Goal: Task Accomplishment & Management: Use online tool/utility

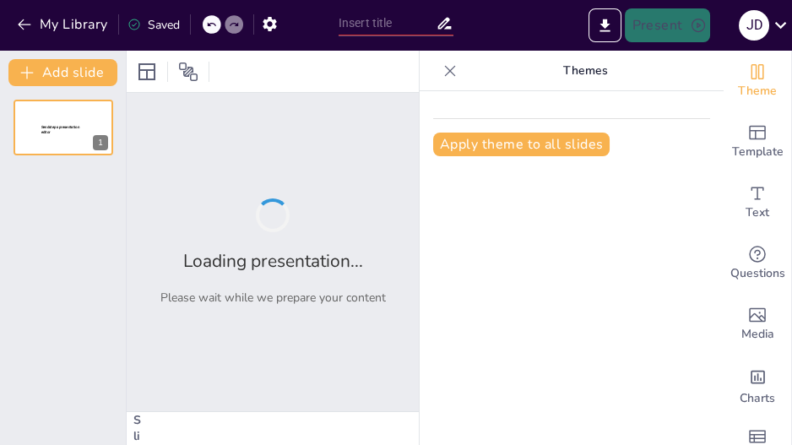
type input "New Sendsteps"
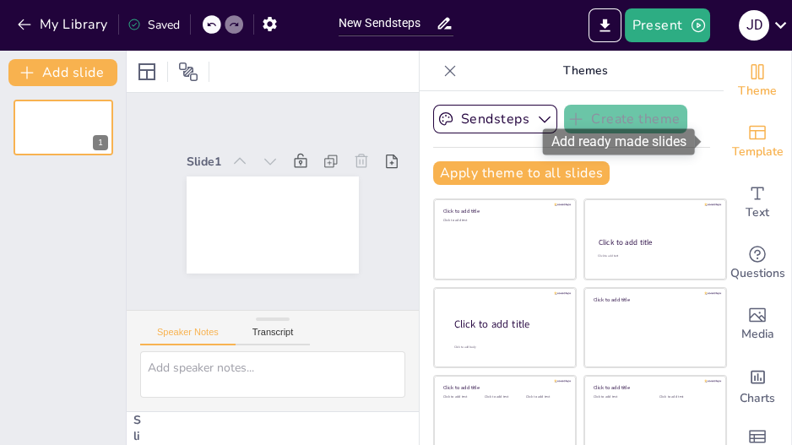
click at [749, 138] on icon "Add ready made slides" at bounding box center [757, 133] width 17 height 14
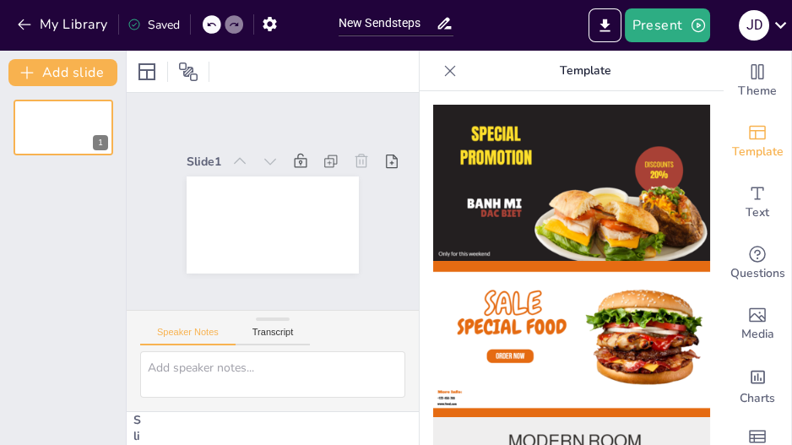
click at [445, 68] on icon at bounding box center [450, 70] width 11 height 11
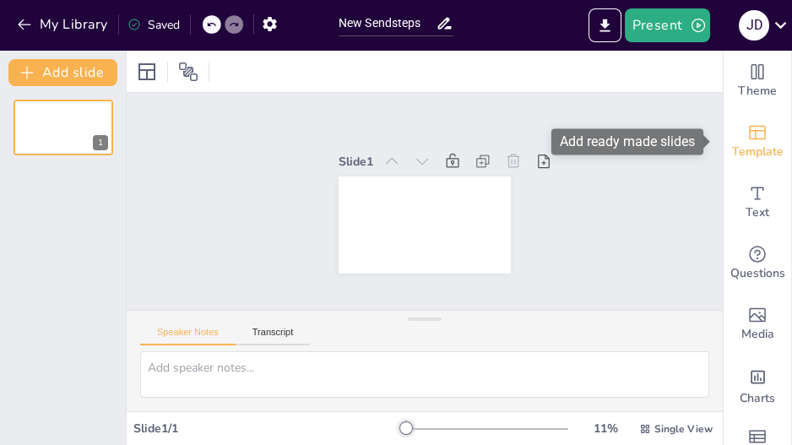
click at [742, 145] on span "Template" at bounding box center [758, 152] width 52 height 19
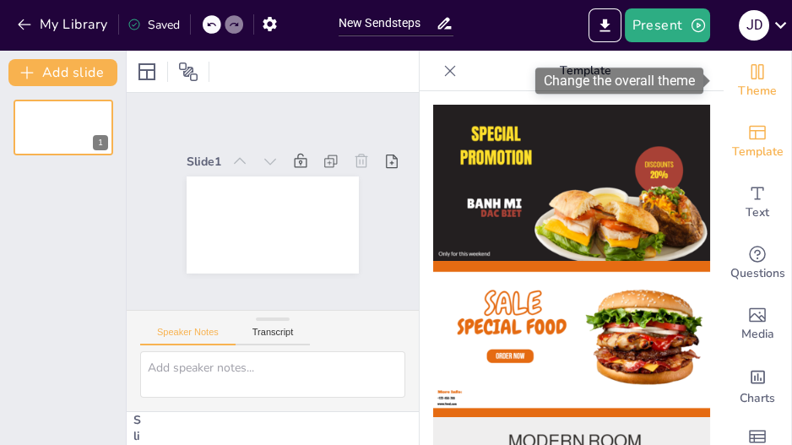
click at [762, 74] on div "Theme" at bounding box center [758, 81] width 68 height 61
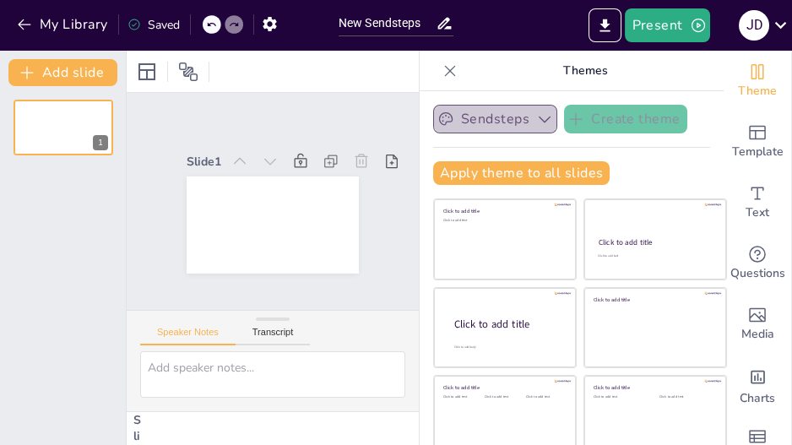
click at [536, 117] on icon "button" at bounding box center [544, 119] width 17 height 17
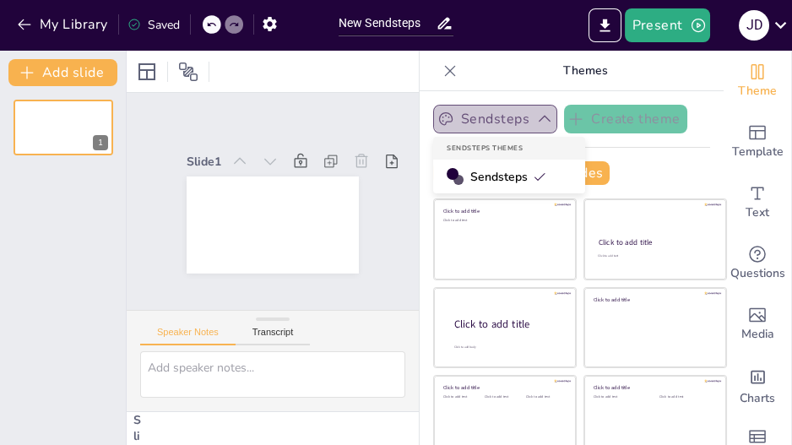
click at [536, 117] on icon "button" at bounding box center [544, 119] width 17 height 17
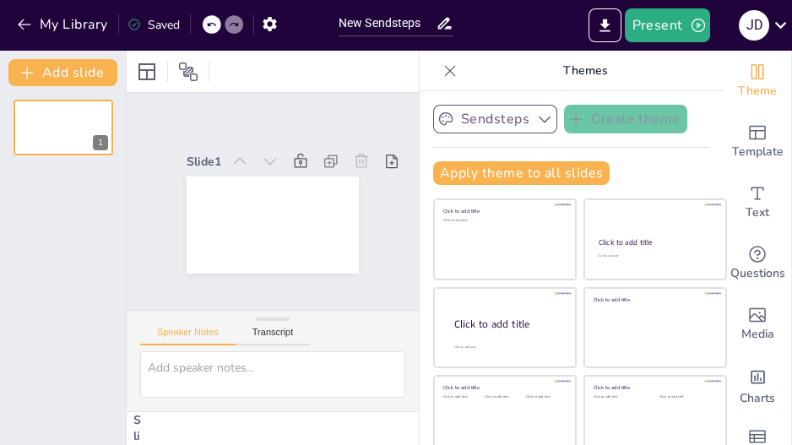
click at [442, 71] on icon at bounding box center [450, 70] width 17 height 17
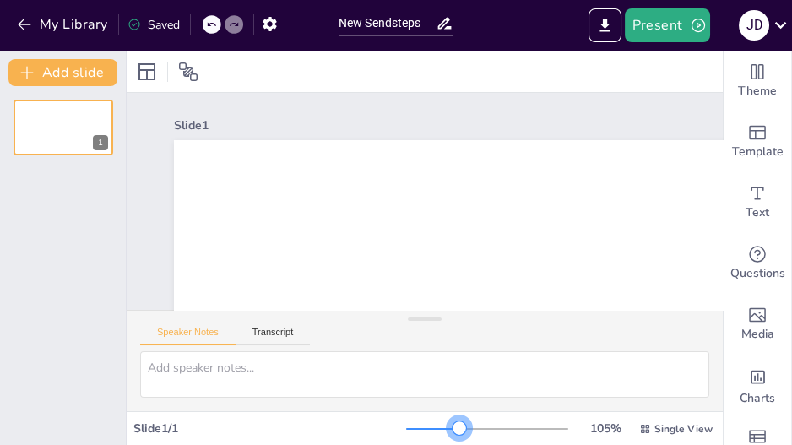
click at [453, 427] on div at bounding box center [487, 429] width 162 height 14
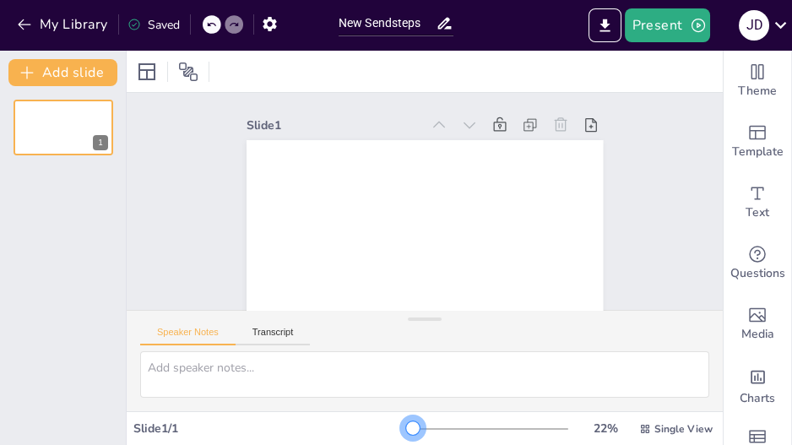
drag, startPoint x: 453, startPoint y: 427, endPoint x: 406, endPoint y: 426, distance: 46.4
click at [406, 426] on div at bounding box center [413, 428] width 14 height 14
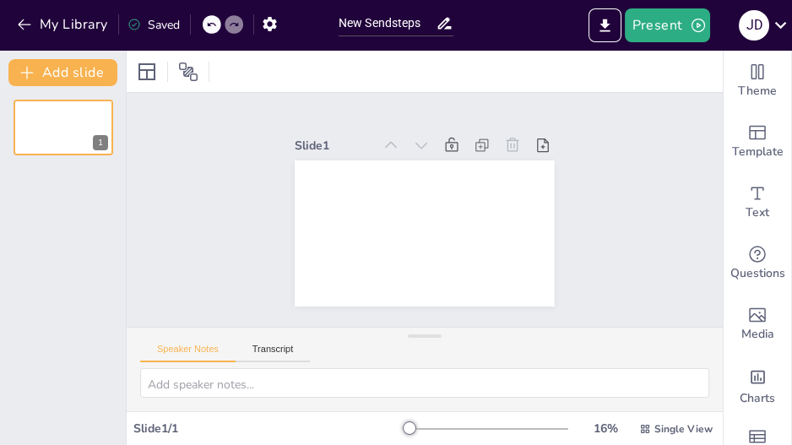
drag, startPoint x: 425, startPoint y: 322, endPoint x: 422, endPoint y: 367, distance: 45.7
click at [422, 367] on div "Speaker Notes Transcript" at bounding box center [425, 369] width 596 height 84
click at [31, 26] on icon "button" at bounding box center [24, 24] width 17 height 17
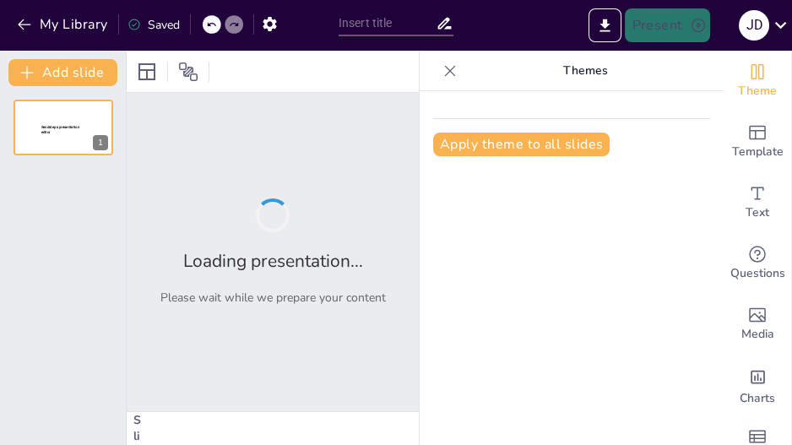
type input "New Sendsteps"
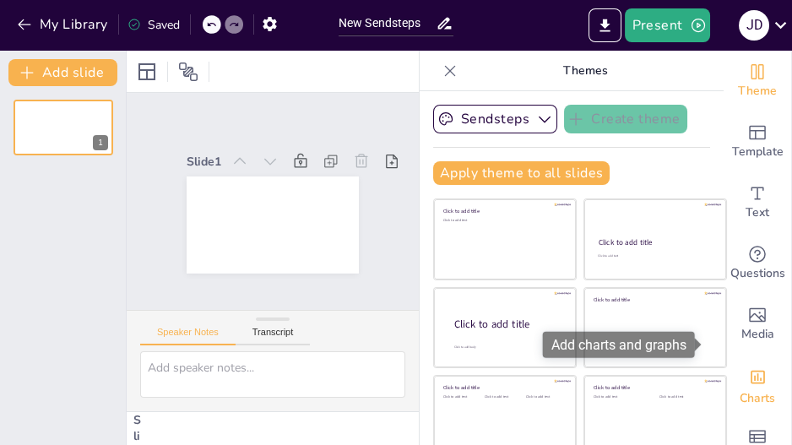
scroll to position [40, 0]
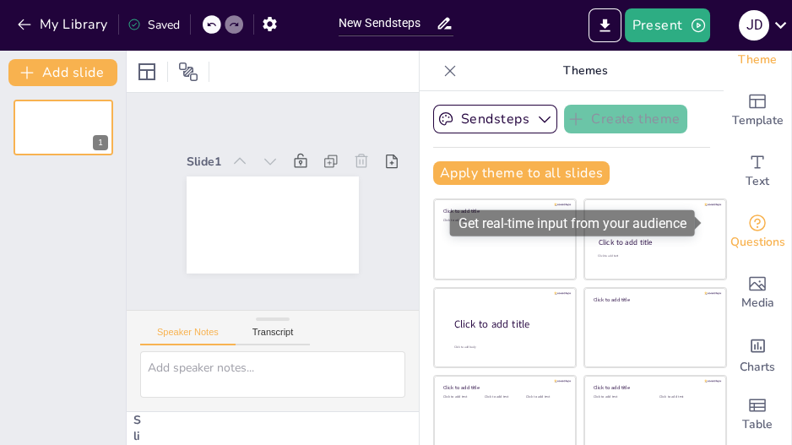
click at [740, 233] on span "Questions" at bounding box center [757, 242] width 55 height 19
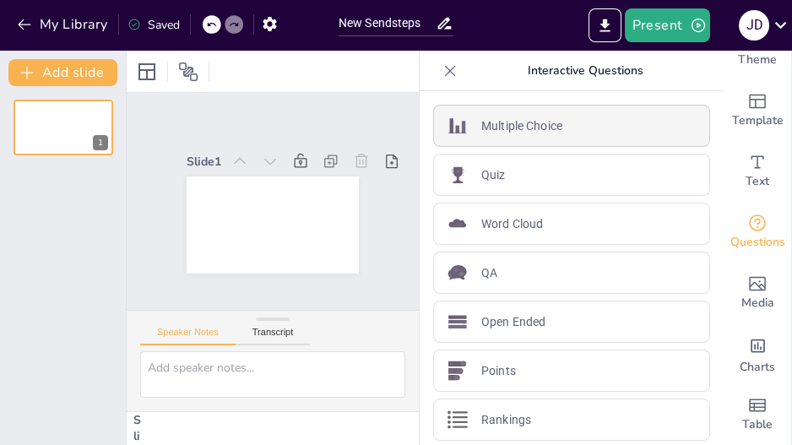
click at [541, 120] on p "Multiple Choice" at bounding box center [521, 126] width 81 height 18
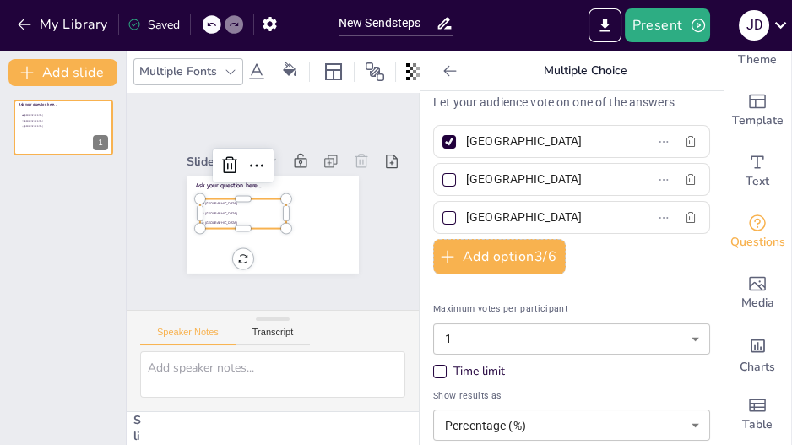
scroll to position [0, 0]
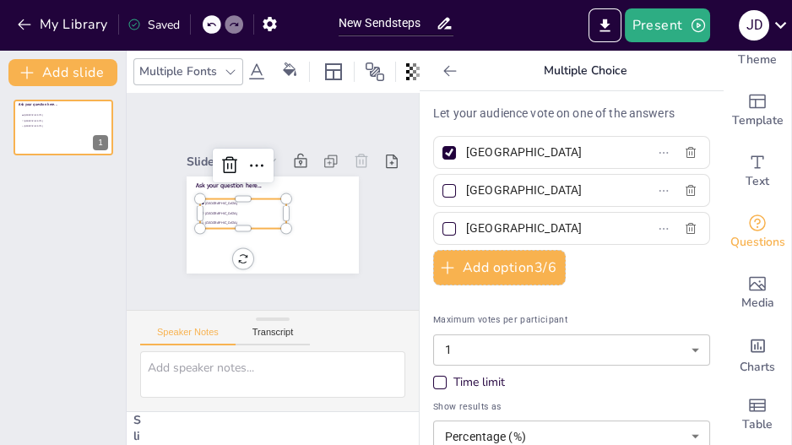
click at [531, 111] on p "Let your audience vote on one of the answers" at bounding box center [571, 114] width 277 height 18
click at [438, 378] on div "Time limit" at bounding box center [571, 382] width 277 height 17
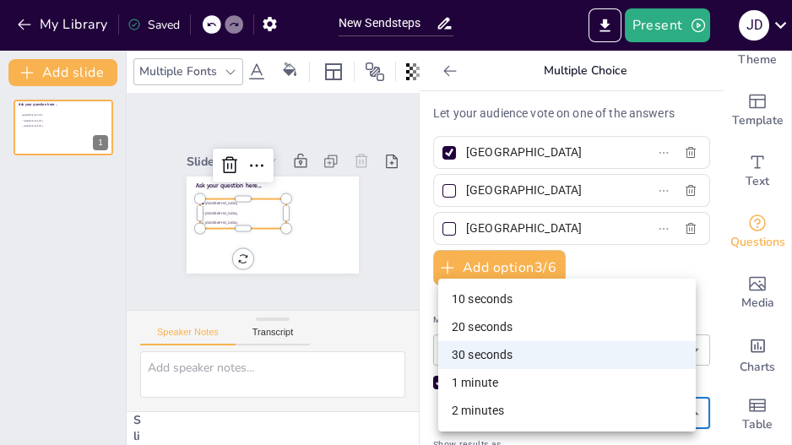
click at [613, 404] on body "My Library Saved New Sendsteps Present J D Document fonts Akatab Popular fonts …" at bounding box center [396, 222] width 792 height 445
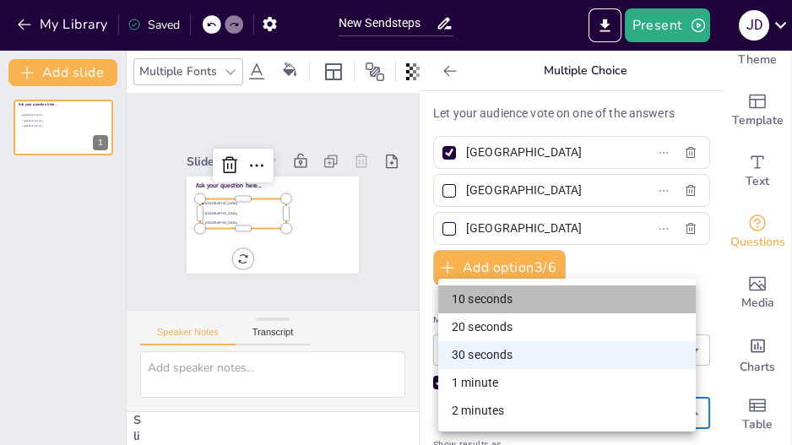
click at [569, 304] on li "10 seconds" at bounding box center [567, 299] width 258 height 28
type input "10"
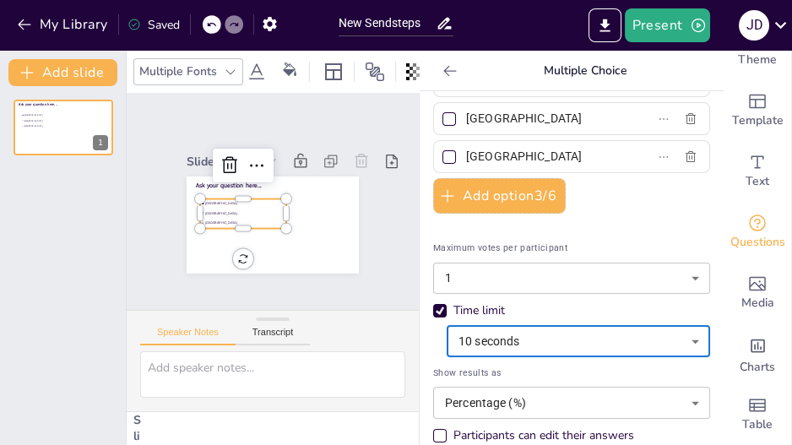
scroll to position [73, 0]
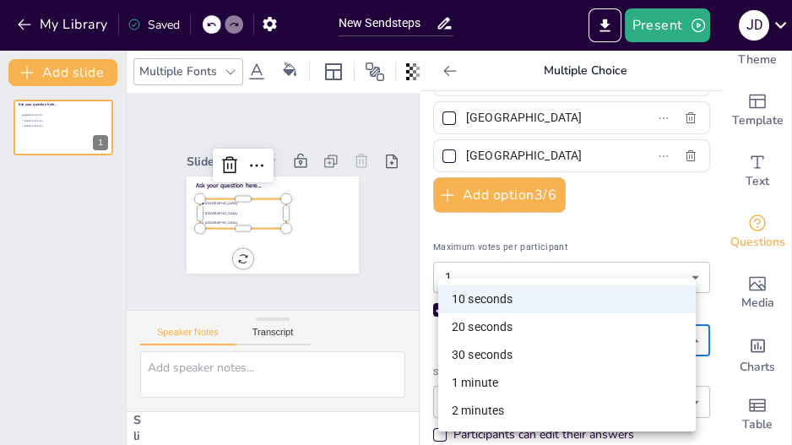
click at [650, 337] on body "My Library Saved New Sendsteps Present J D Document fonts Akatab Popular fonts …" at bounding box center [396, 222] width 792 height 445
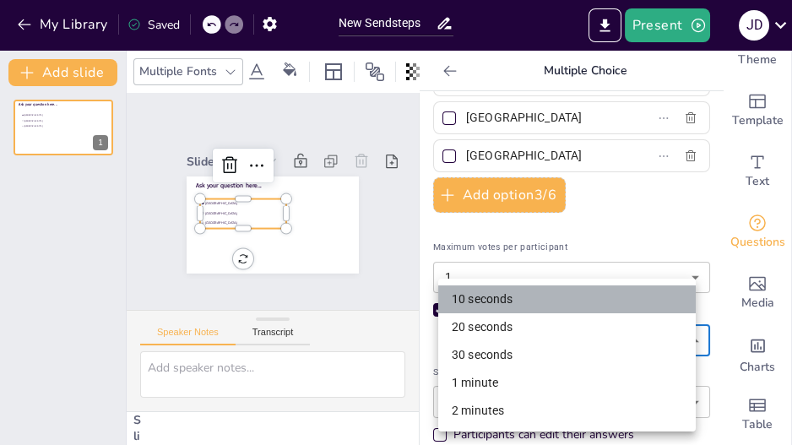
click at [646, 305] on li "10 seconds" at bounding box center [567, 299] width 258 height 28
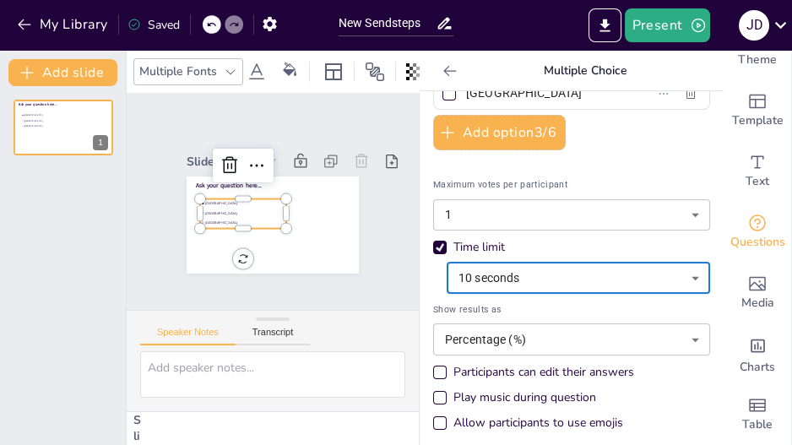
scroll to position [141, 0]
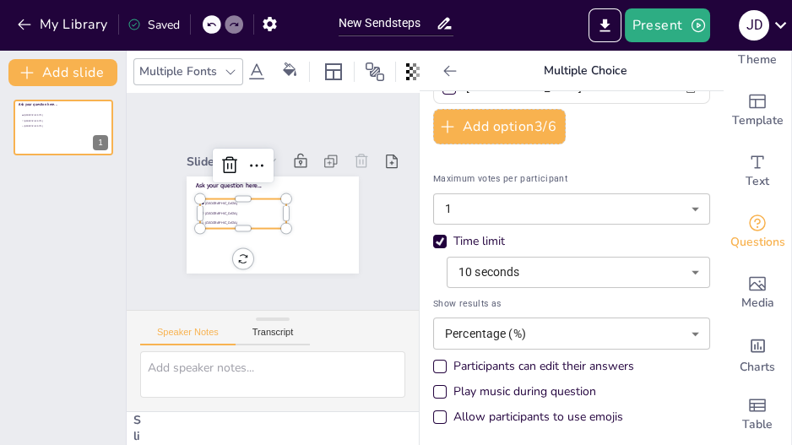
click at [436, 362] on div "Participants can edit their answers" at bounding box center [440, 366] width 8 height 8
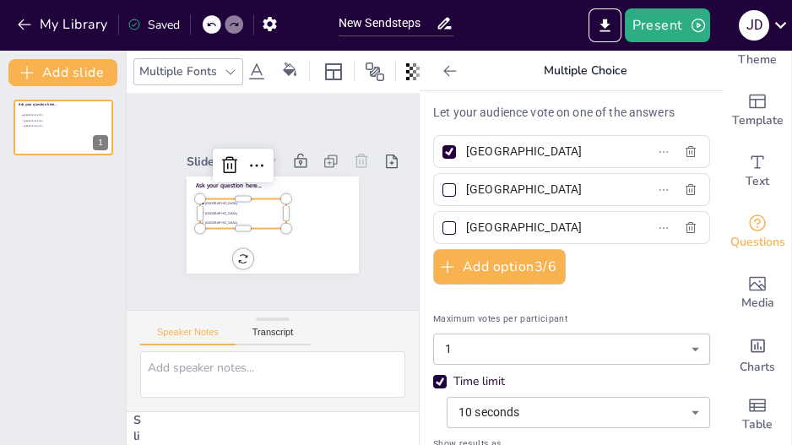
scroll to position [0, 0]
click at [489, 111] on p "Let your audience vote on one of the answers" at bounding box center [571, 114] width 277 height 18
click at [467, 109] on p "Let your audience vote on one of the answers" at bounding box center [571, 114] width 277 height 18
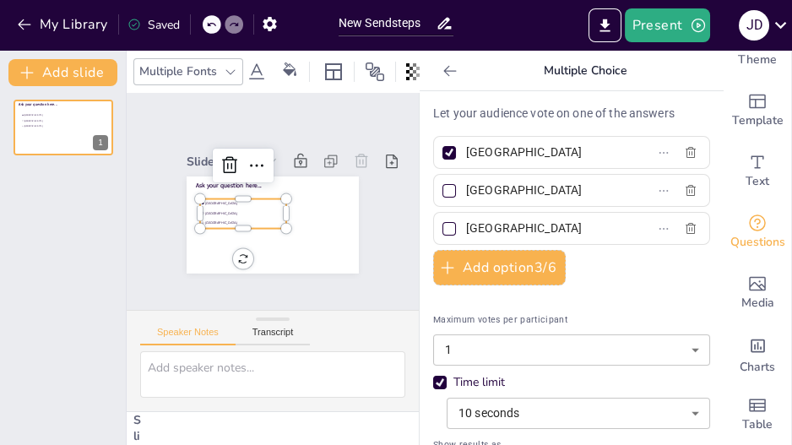
click at [567, 156] on input "Amsterdam" at bounding box center [544, 152] width 157 height 24
type input "A"
click at [684, 149] on icon "button" at bounding box center [691, 153] width 14 height 14
checkbox input "false"
type input "Rotterdam"
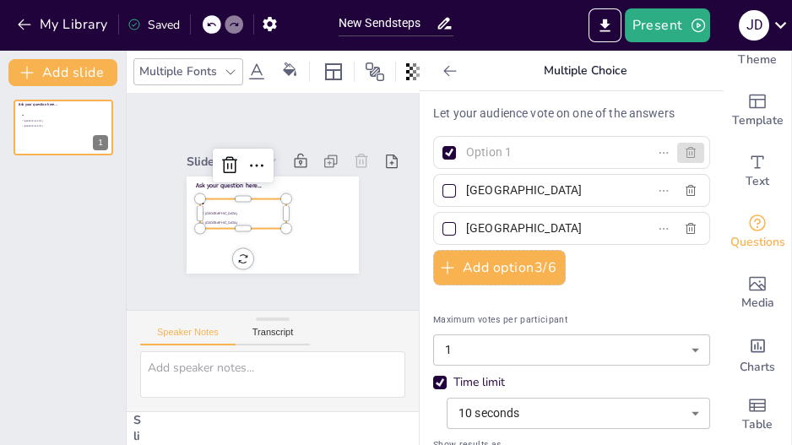
type input "The Hague"
checkbox input "false"
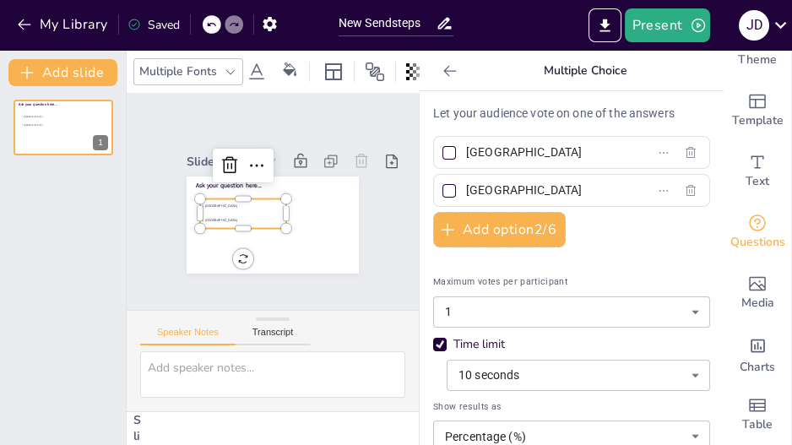
drag, startPoint x: 649, startPoint y: 152, endPoint x: 560, endPoint y: 160, distance: 89.8
click at [560, 160] on input "Rotterdam" at bounding box center [544, 152] width 157 height 24
type input "R"
type input "Max"
click at [507, 189] on input "The Hague" at bounding box center [544, 190] width 157 height 24
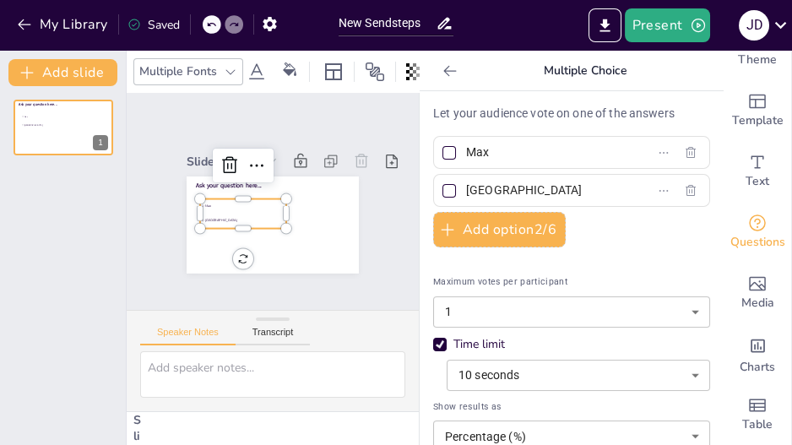
click at [507, 189] on input "The Hague" at bounding box center [544, 190] width 157 height 24
drag, startPoint x: 521, startPoint y: 187, endPoint x: 456, endPoint y: 195, distance: 65.6
click at [459, 195] on span "The Hague" at bounding box center [537, 190] width 157 height 24
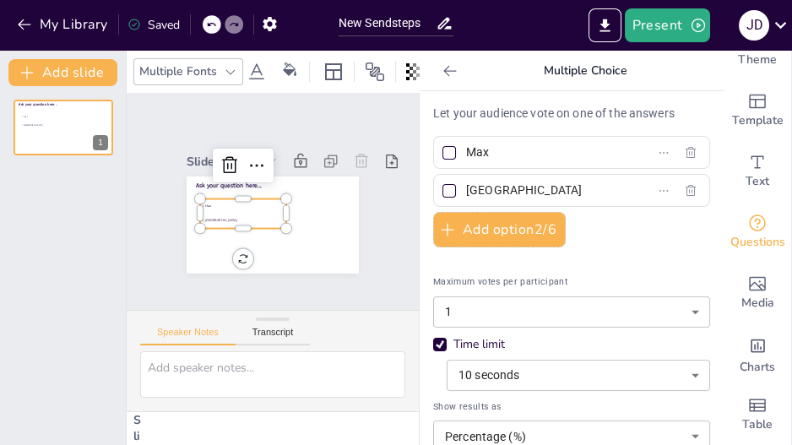
click at [466, 195] on input "The Hague" at bounding box center [544, 190] width 157 height 24
type input "Dimitra"
click at [441, 108] on p "Let your audience vote on one of the answers" at bounding box center [571, 114] width 277 height 18
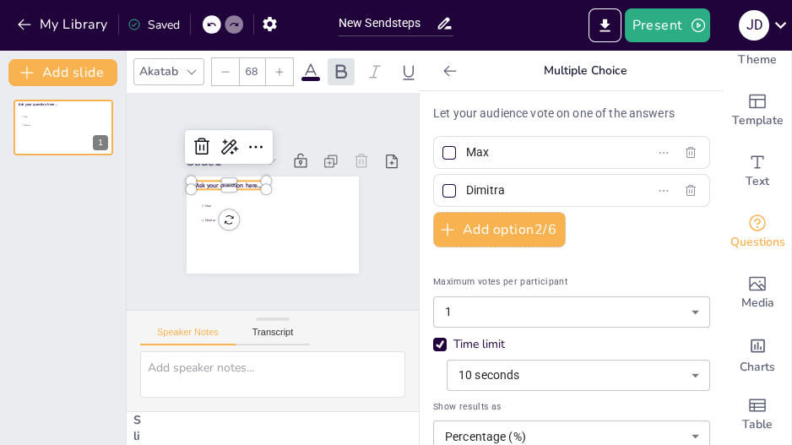
click at [196, 182] on span "Ask your question here..." at bounding box center [229, 186] width 67 height 8
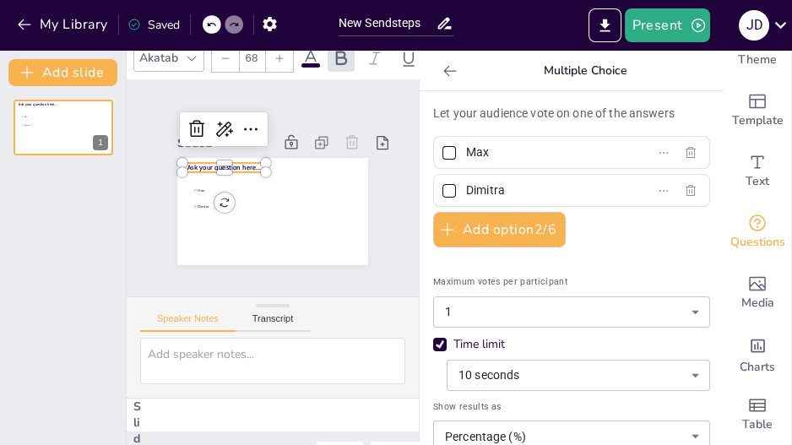
click at [442, 71] on icon at bounding box center [450, 70] width 17 height 17
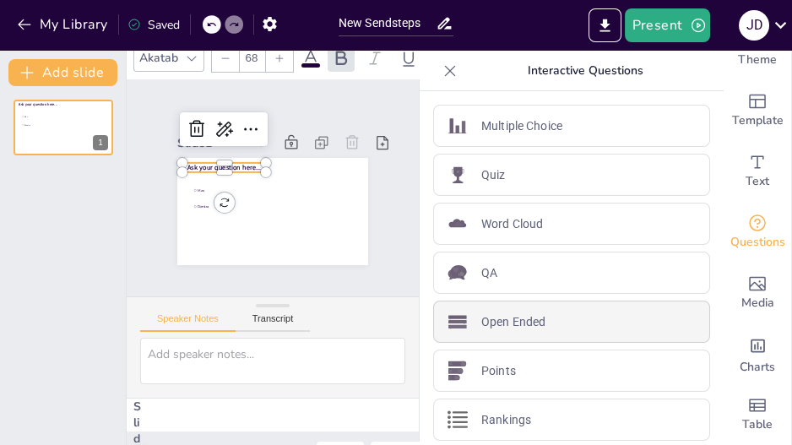
scroll to position [102, 0]
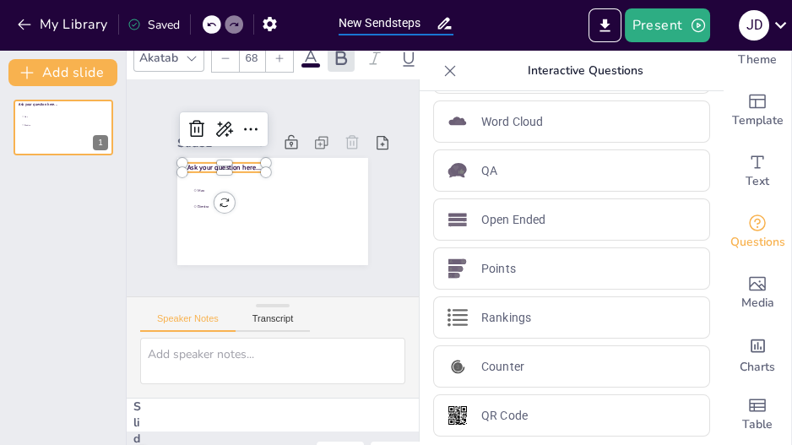
click at [382, 20] on input "New Sendsteps" at bounding box center [387, 23] width 97 height 24
drag, startPoint x: 420, startPoint y: 20, endPoint x: 335, endPoint y: 30, distance: 85.8
click at [335, 30] on div "New Sendsteps" at bounding box center [396, 20] width 132 height 41
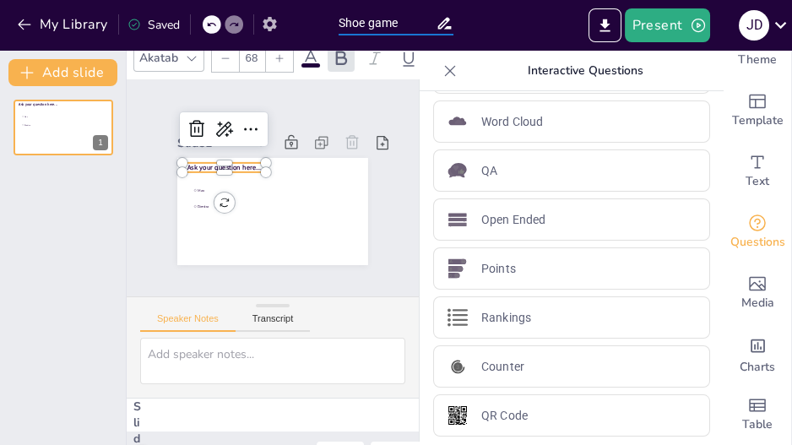
type input "Shoe game"
click at [268, 17] on icon "button" at bounding box center [270, 24] width 18 height 18
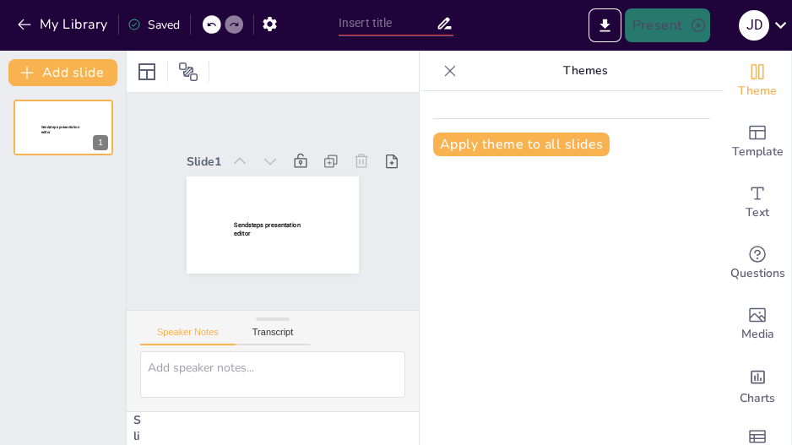
type input "Shoe game"
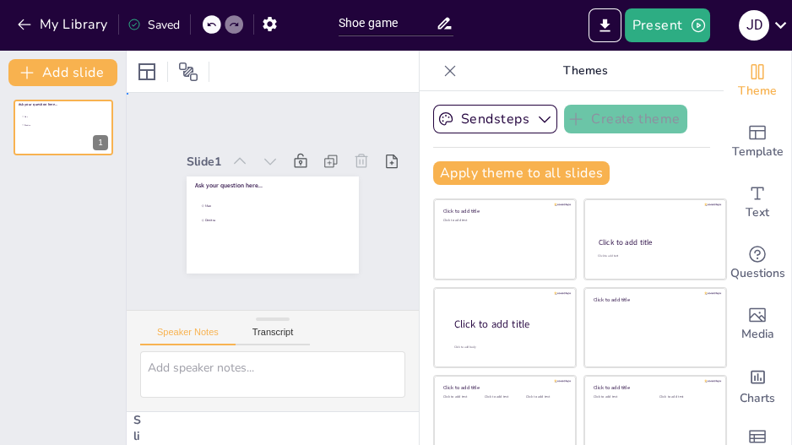
click at [203, 111] on div "Slide 1 Ask your question here... [PERSON_NAME]" at bounding box center [273, 201] width 292 height 217
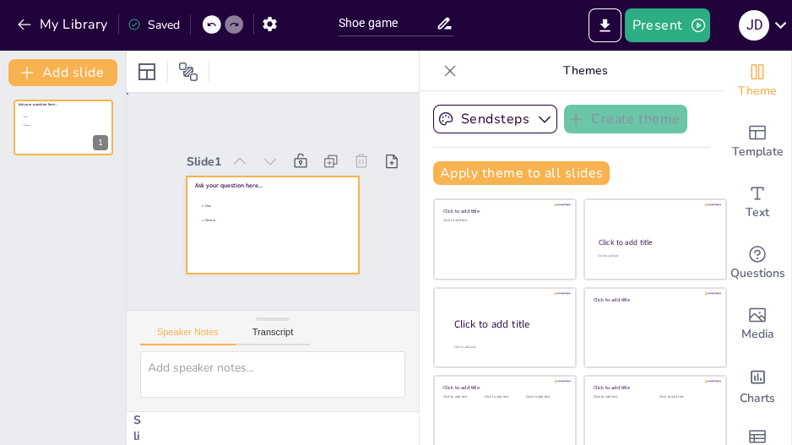
click at [216, 182] on div at bounding box center [273, 224] width 172 height 97
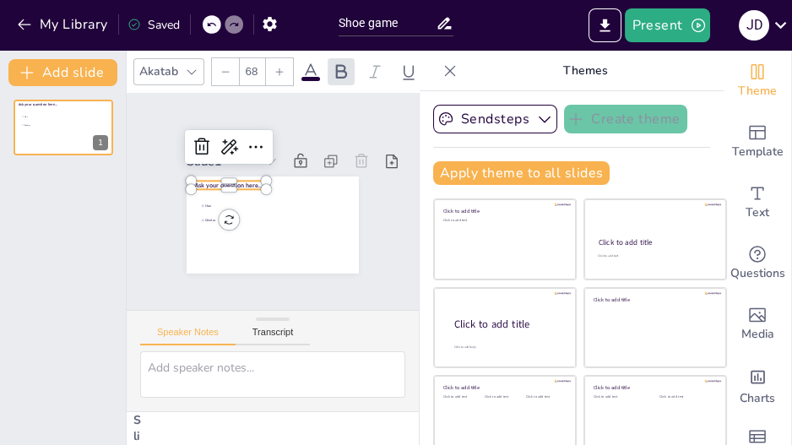
click at [228, 182] on span "Ask your question here..." at bounding box center [229, 186] width 68 height 8
click at [203, 176] on div "Ask your question here... [PERSON_NAME]" at bounding box center [273, 176] width 172 height 0
click at [203, 185] on div at bounding box center [235, 192] width 75 height 14
click at [203, 176] on span "Ask your question here..." at bounding box center [235, 180] width 68 height 8
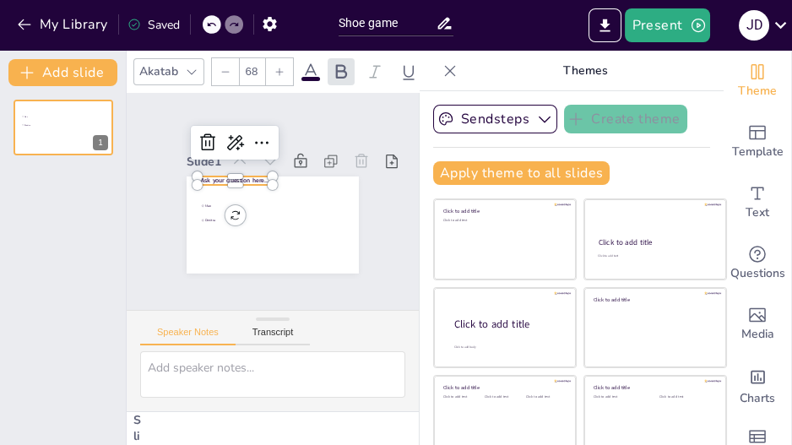
click at [203, 176] on span "Ask your question here..." at bounding box center [235, 180] width 68 height 8
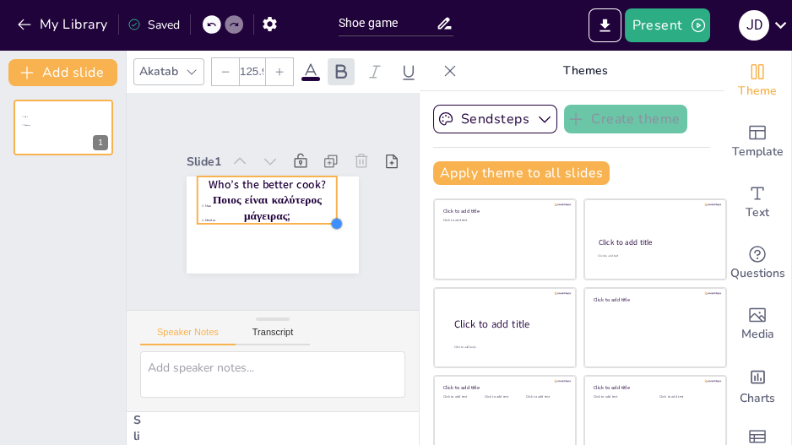
drag, startPoint x: 261, startPoint y: 194, endPoint x: 325, endPoint y: 188, distance: 64.4
click at [325, 188] on div "[PERSON_NAME] Who’s the better cook? Ποιος είναι καλύτερος μάγειρας;" at bounding box center [273, 224] width 172 height 97
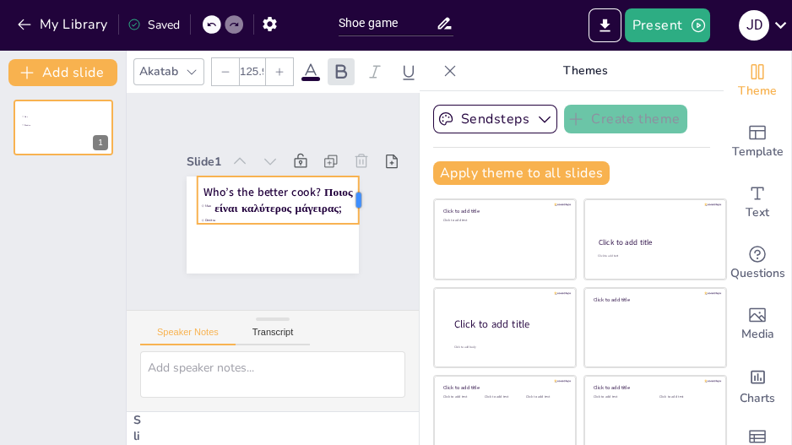
drag, startPoint x: 327, startPoint y: 189, endPoint x: 348, endPoint y: 186, distance: 21.4
click at [359, 186] on div at bounding box center [366, 199] width 14 height 47
click at [445, 73] on icon at bounding box center [450, 70] width 11 height 11
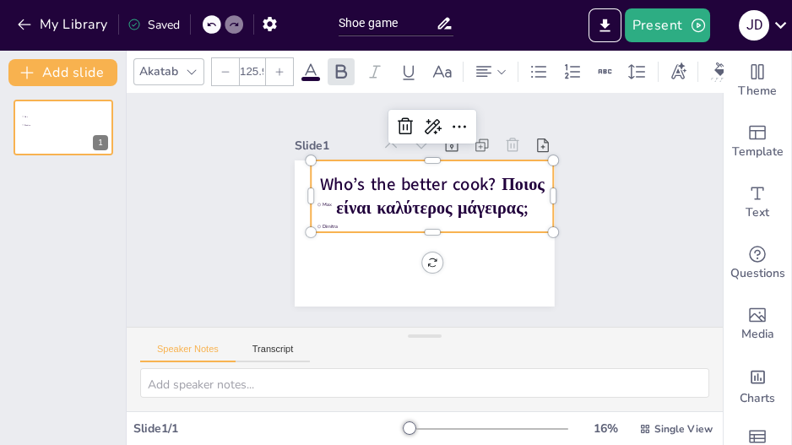
drag, startPoint x: 423, startPoint y: 319, endPoint x: 418, endPoint y: 404, distance: 85.4
click at [418, 404] on div "Speaker Notes Transcript" at bounding box center [425, 369] width 596 height 84
drag, startPoint x: 424, startPoint y: 334, endPoint x: 421, endPoint y: 420, distance: 86.2
click at [421, 420] on div "Akatab 125.9 Slide 1 [PERSON_NAME] Who’s the better cook? Ποιος είναι καλύτερος…" at bounding box center [425, 248] width 596 height 394
click at [419, 197] on span "Who’s the better cook? Ποιος είναι καλύτερος μάγειρας;" at bounding box center [432, 195] width 225 height 47
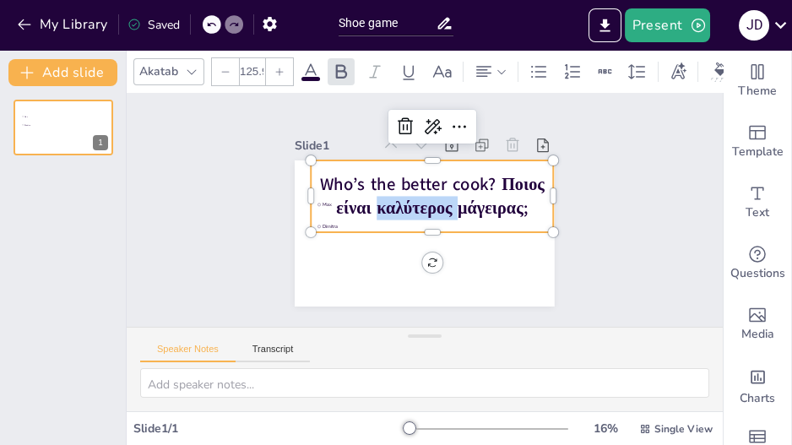
click at [419, 197] on span "Who’s the better cook? Ποιος είναι καλύτερος μάγειρας;" at bounding box center [432, 195] width 225 height 47
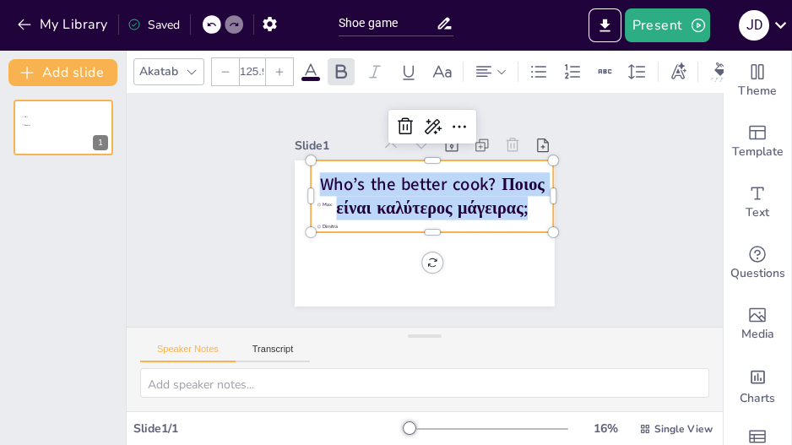
click at [419, 197] on span "Who’s the better cook? Ποιος είναι καλύτερος μάγειρας;" at bounding box center [432, 195] width 225 height 47
click at [218, 68] on div at bounding box center [225, 71] width 27 height 27
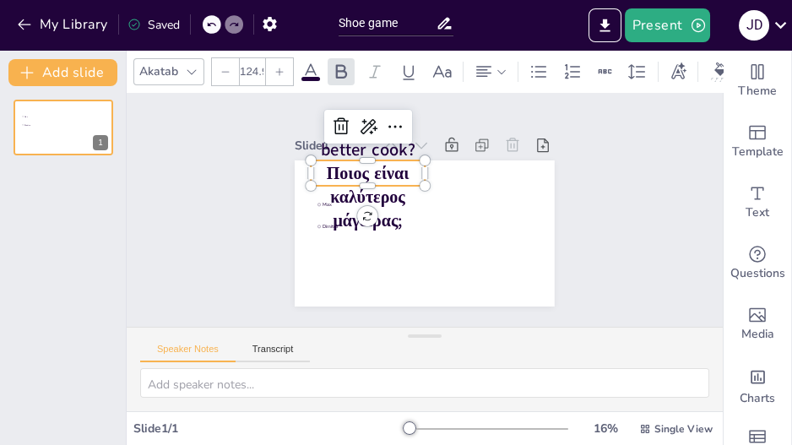
click at [218, 68] on div at bounding box center [225, 71] width 27 height 27
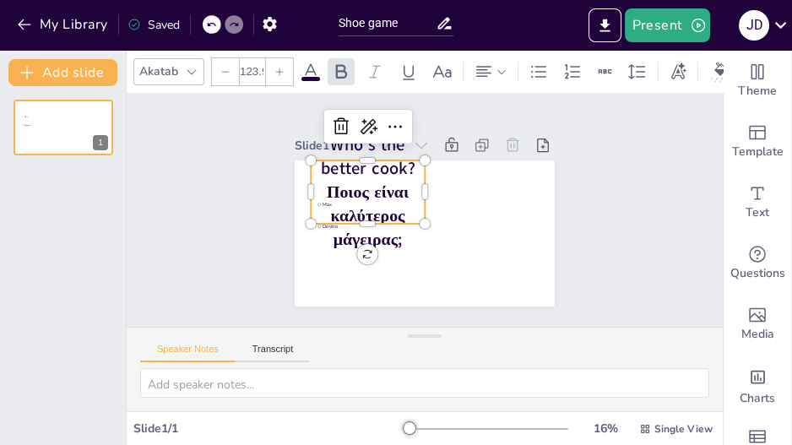
click at [218, 68] on div at bounding box center [225, 71] width 27 height 27
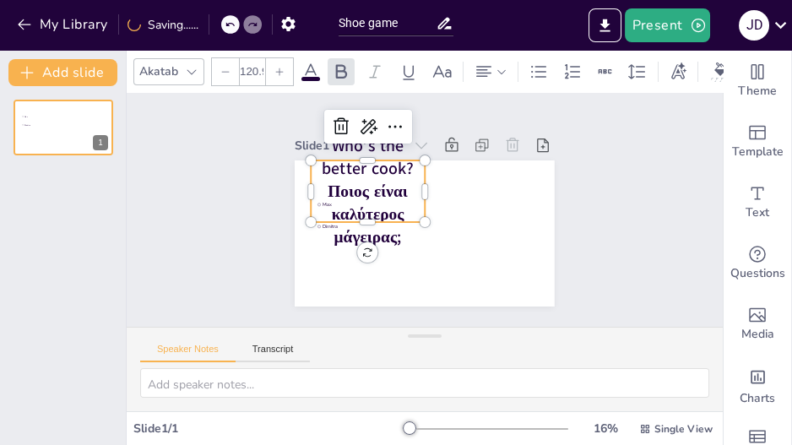
click at [218, 68] on div at bounding box center [225, 71] width 27 height 27
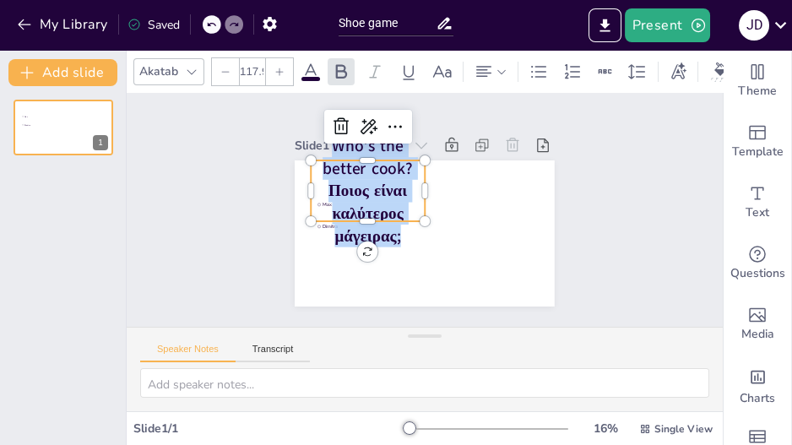
click at [218, 68] on div at bounding box center [225, 71] width 27 height 27
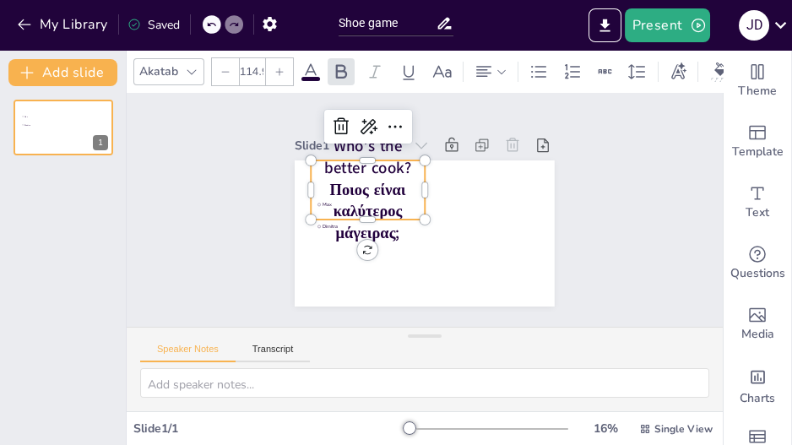
click at [218, 68] on div at bounding box center [225, 71] width 27 height 27
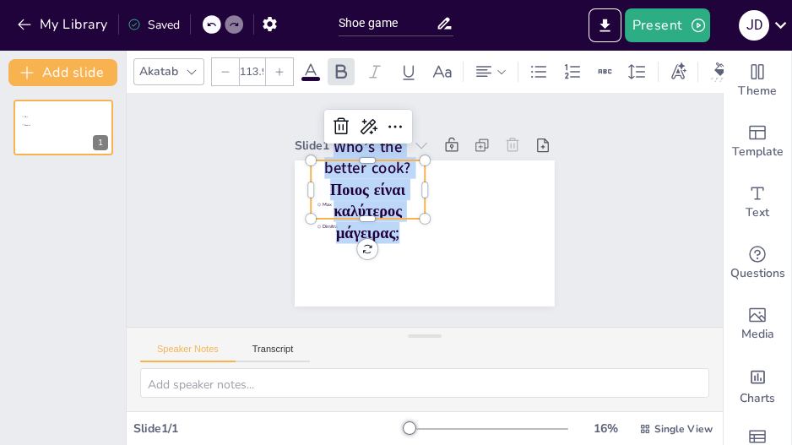
click at [218, 68] on div at bounding box center [225, 71] width 27 height 27
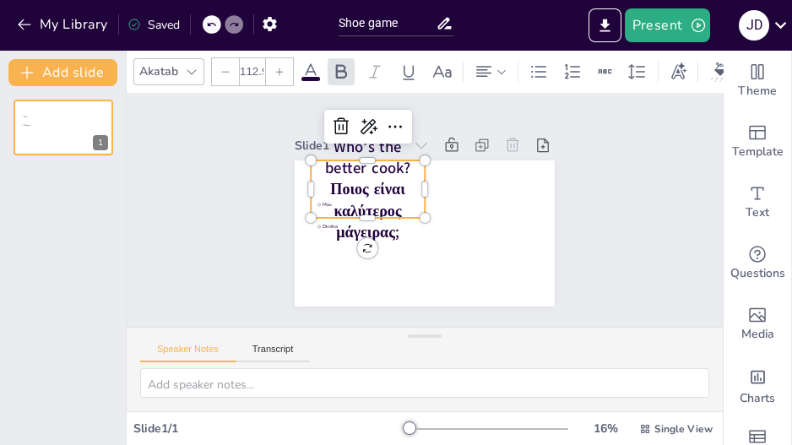
click at [218, 68] on div at bounding box center [225, 71] width 27 height 27
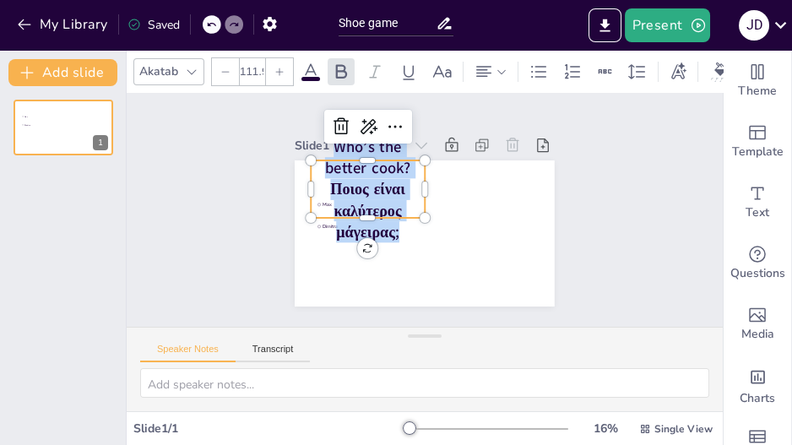
click at [218, 68] on div at bounding box center [225, 71] width 27 height 27
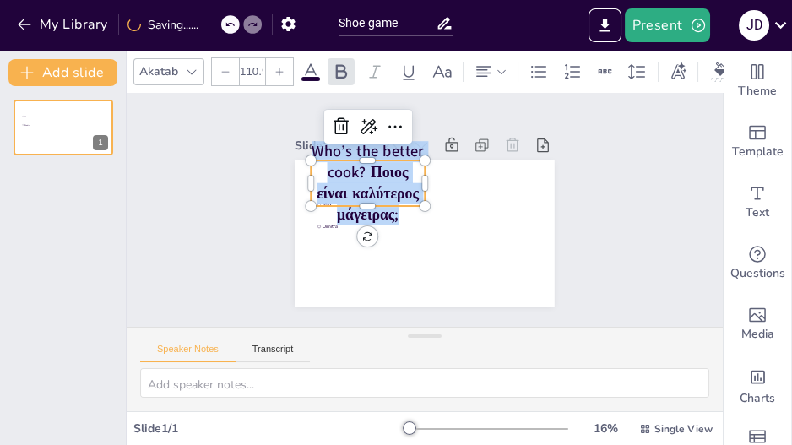
click at [218, 68] on div at bounding box center [225, 71] width 27 height 27
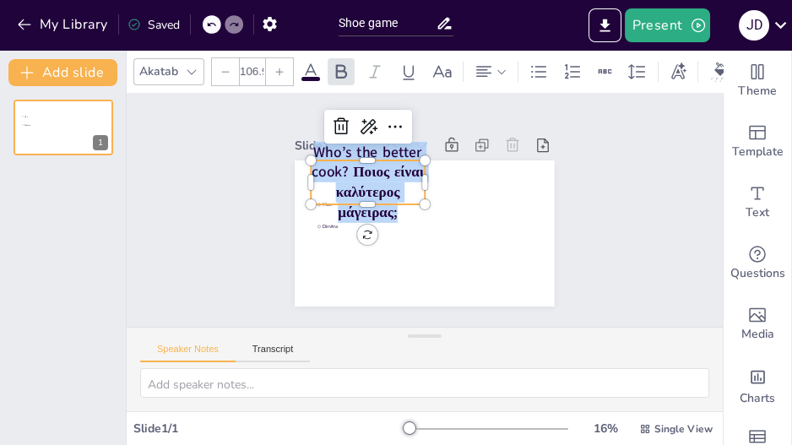
click at [218, 68] on div at bounding box center [225, 71] width 27 height 27
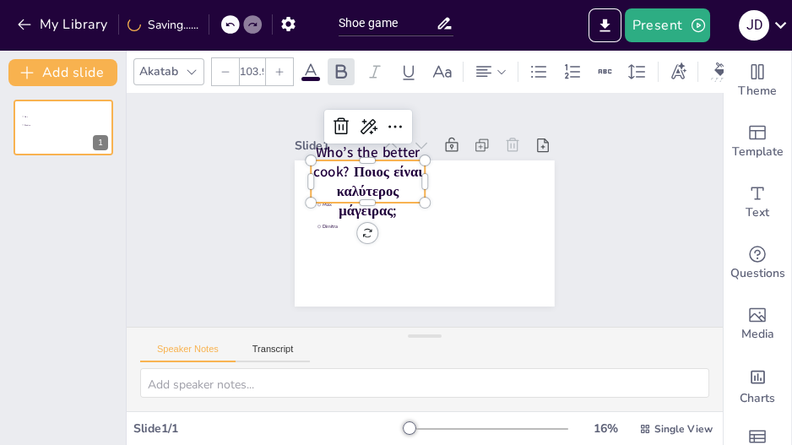
click at [218, 68] on div at bounding box center [225, 71] width 27 height 27
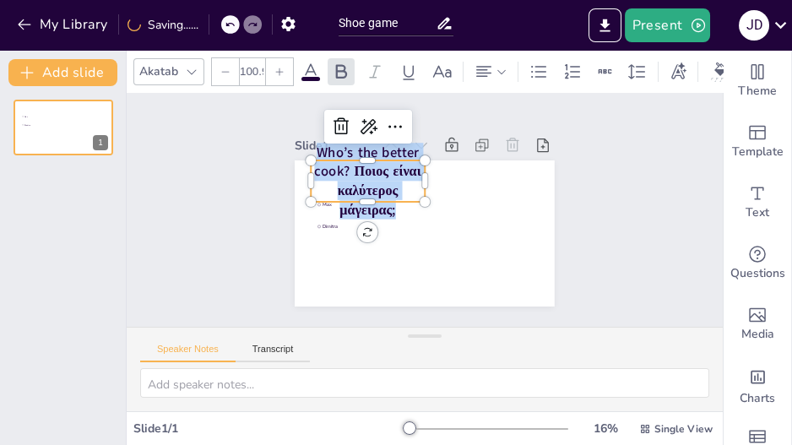
click at [218, 68] on div at bounding box center [225, 71] width 27 height 27
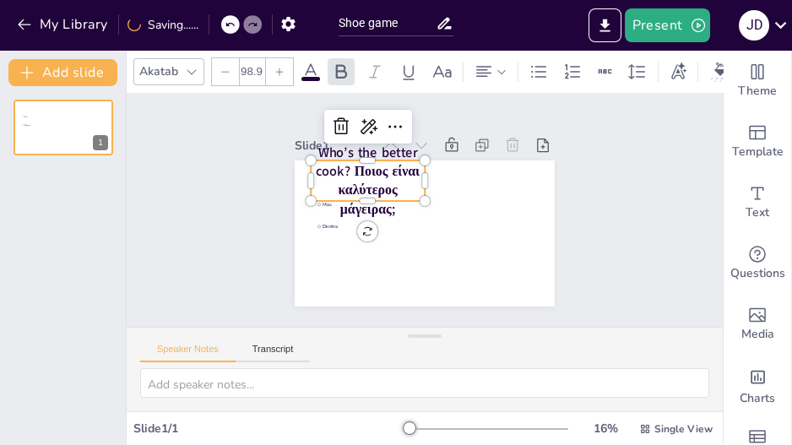
click at [218, 68] on div at bounding box center [225, 71] width 27 height 27
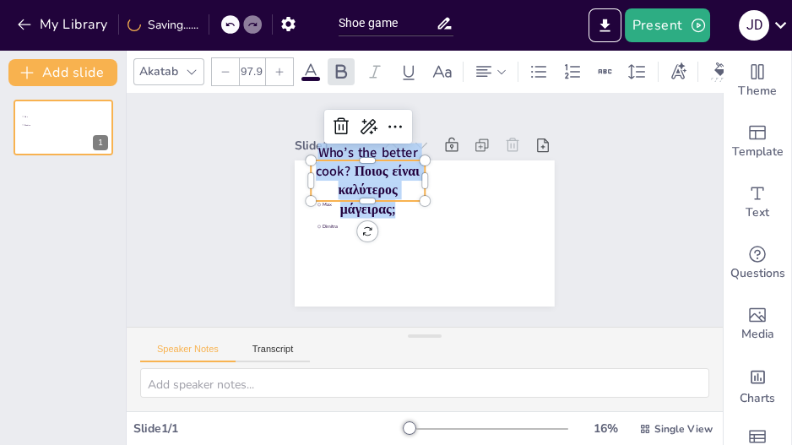
click at [218, 68] on div at bounding box center [225, 71] width 27 height 27
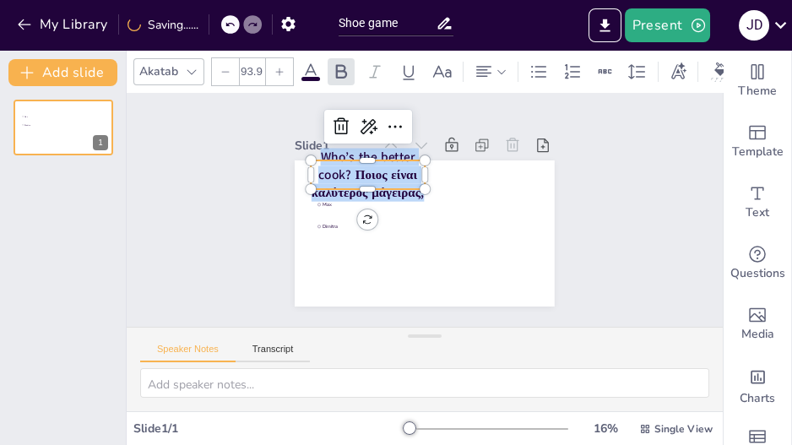
click at [218, 68] on div at bounding box center [225, 71] width 27 height 27
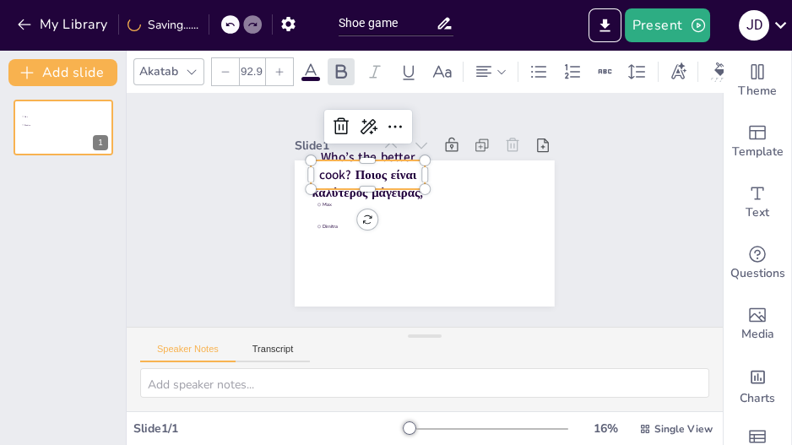
click at [218, 68] on div at bounding box center [225, 71] width 27 height 27
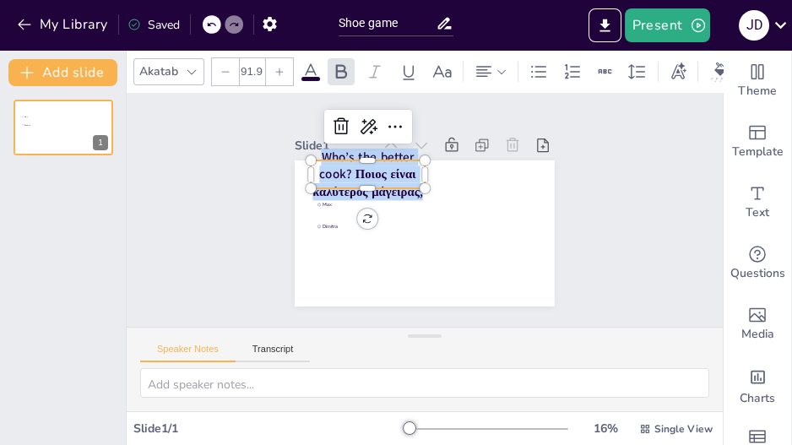
click at [218, 68] on div at bounding box center [225, 71] width 27 height 27
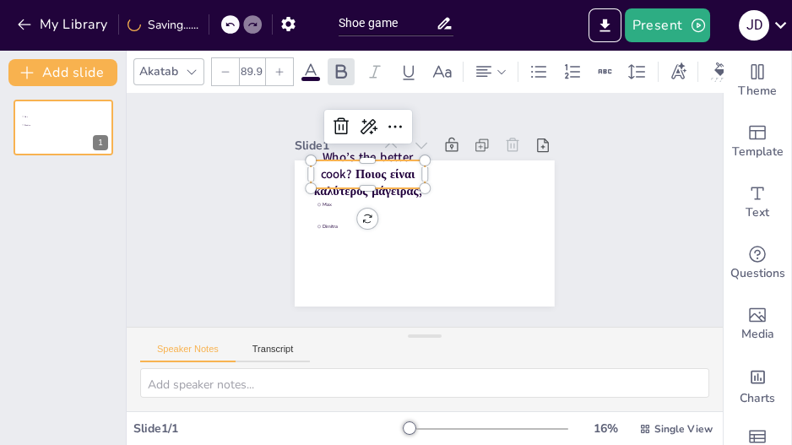
click at [218, 68] on div at bounding box center [225, 71] width 27 height 27
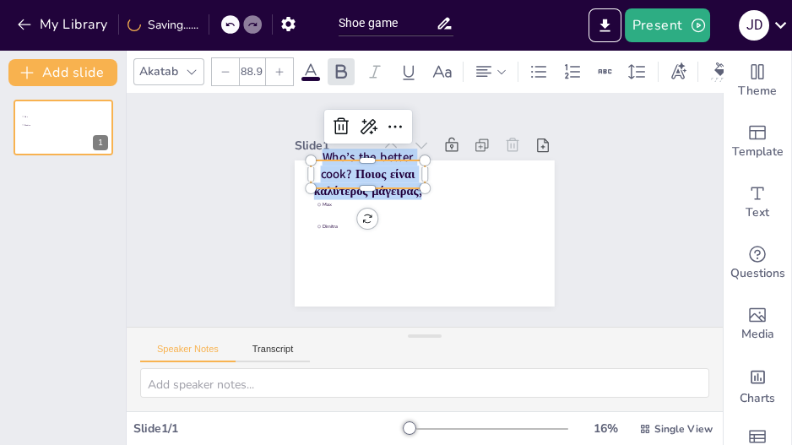
click at [218, 68] on div at bounding box center [225, 71] width 27 height 27
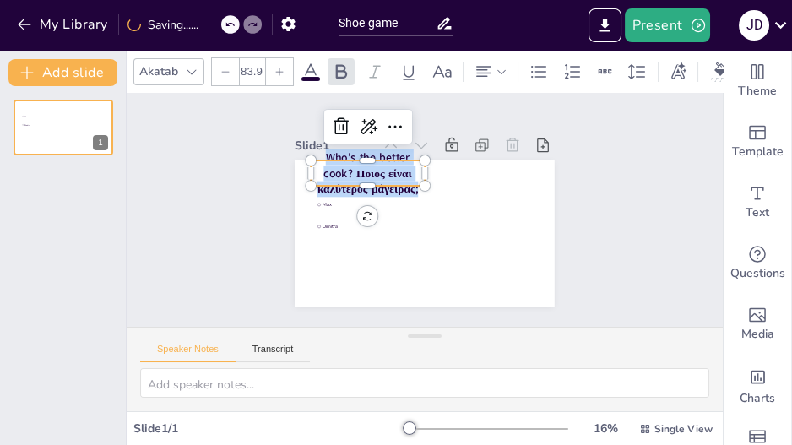
click at [218, 68] on div at bounding box center [225, 71] width 27 height 27
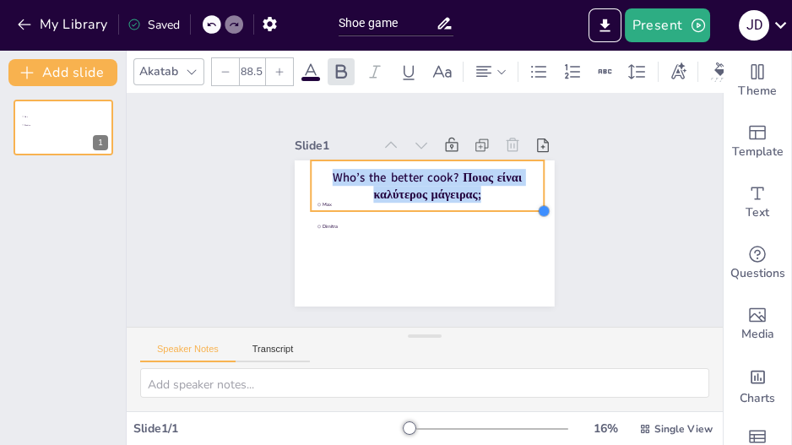
type input "89.5"
drag, startPoint x: 417, startPoint y: 180, endPoint x: 536, endPoint y: 178, distance: 119.1
click at [536, 178] on div "[PERSON_NAME] Who’s the better cook? Ποιος είναι καλύτερος μάγειρας;" at bounding box center [425, 233] width 260 height 146
click at [456, 171] on span "Who’s the better cook? Ποιος είναι καλύτερος μάγειρας;" at bounding box center [427, 186] width 189 height 34
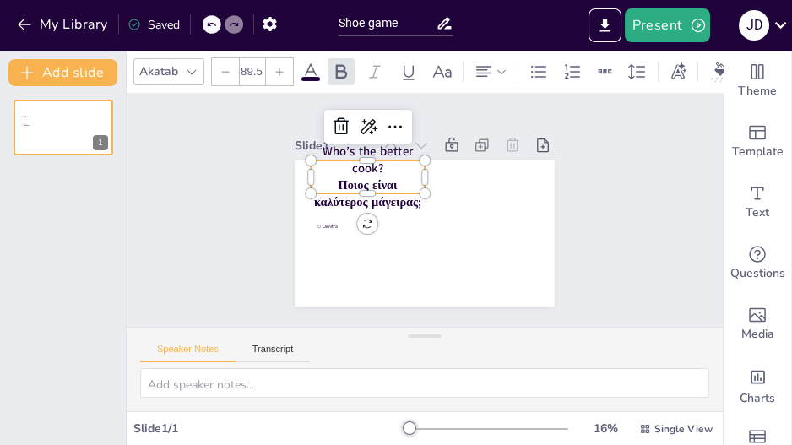
click at [415, 171] on p "Who’s the better cook?" at bounding box center [368, 160] width 114 height 34
type input "43.7"
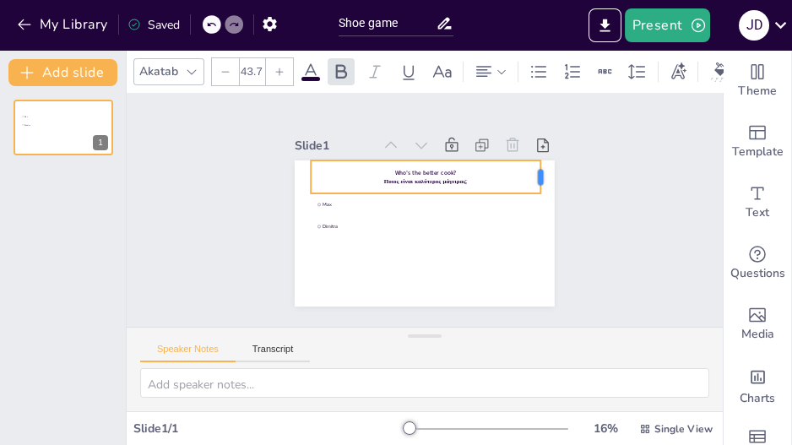
drag, startPoint x: 420, startPoint y: 174, endPoint x: 536, endPoint y: 165, distance: 116.0
click at [540, 165] on div at bounding box center [547, 176] width 14 height 33
click at [537, 141] on icon at bounding box center [543, 145] width 12 height 14
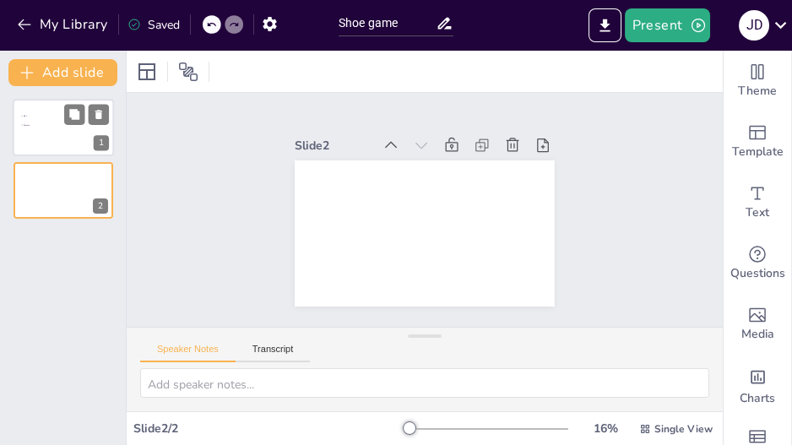
click at [72, 127] on div at bounding box center [63, 127] width 101 height 57
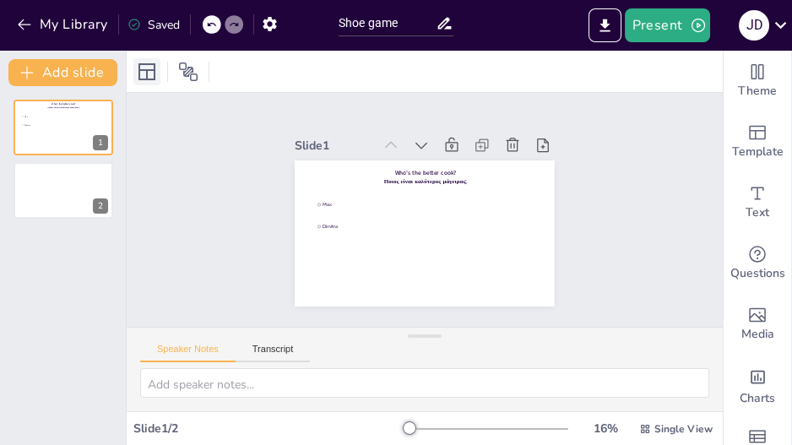
click at [157, 74] on div at bounding box center [146, 71] width 27 height 27
click at [567, 190] on div "Slide 1 Who’s the better cook? Ποιος είναι καλύτερος μάγειρας; [PERSON_NAME] Sl…" at bounding box center [424, 209] width 355 height 193
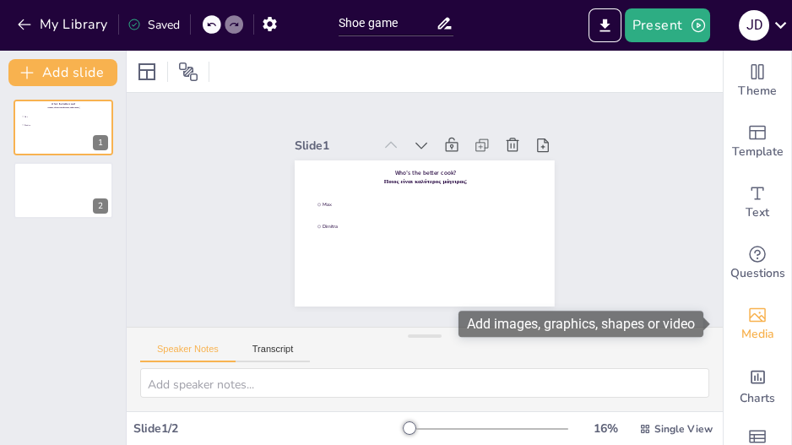
click at [747, 315] on icon "Add images, graphics, shapes or video" at bounding box center [757, 315] width 20 height 20
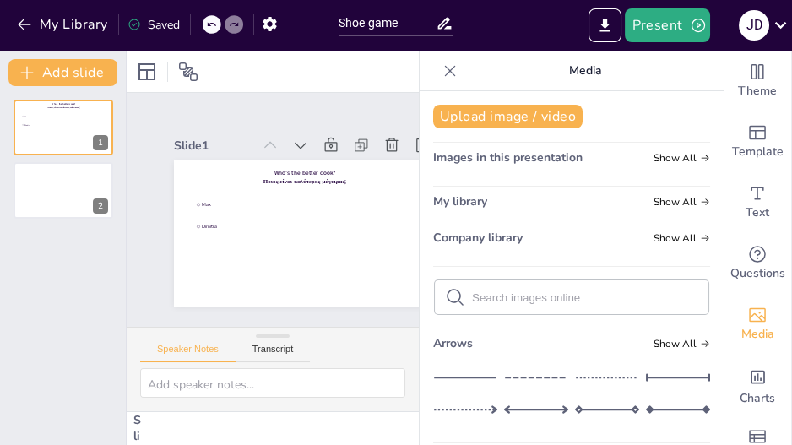
click at [561, 155] on span "Images in this presentation" at bounding box center [507, 157] width 149 height 16
click at [653, 153] on span "Show All" at bounding box center [681, 158] width 57 height 12
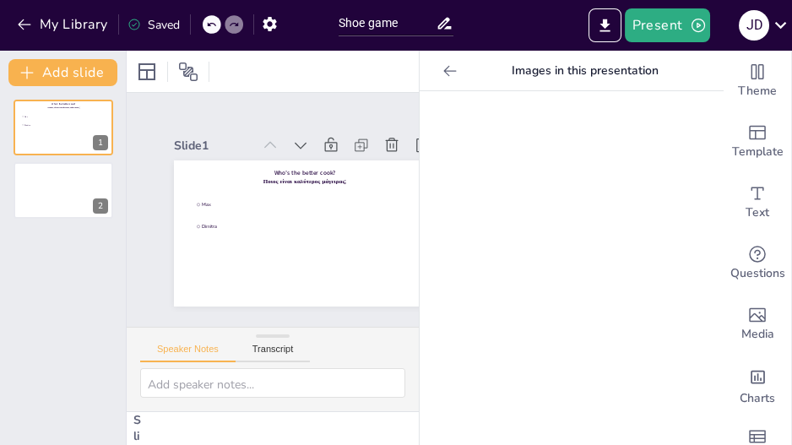
click at [442, 69] on icon at bounding box center [450, 70] width 17 height 17
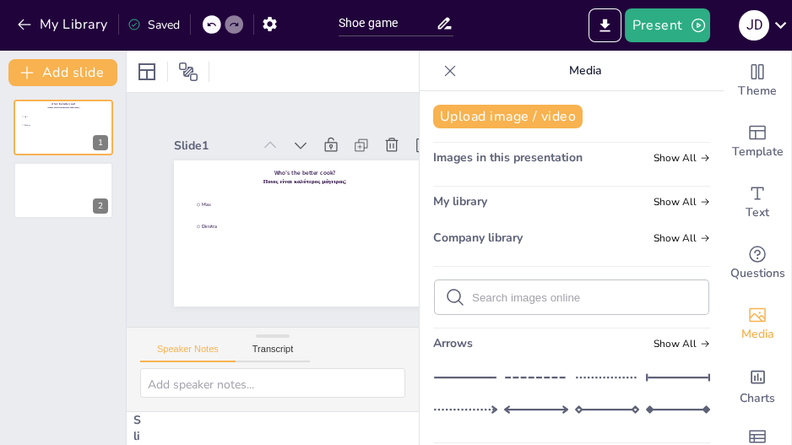
click at [445, 68] on icon at bounding box center [450, 70] width 11 height 11
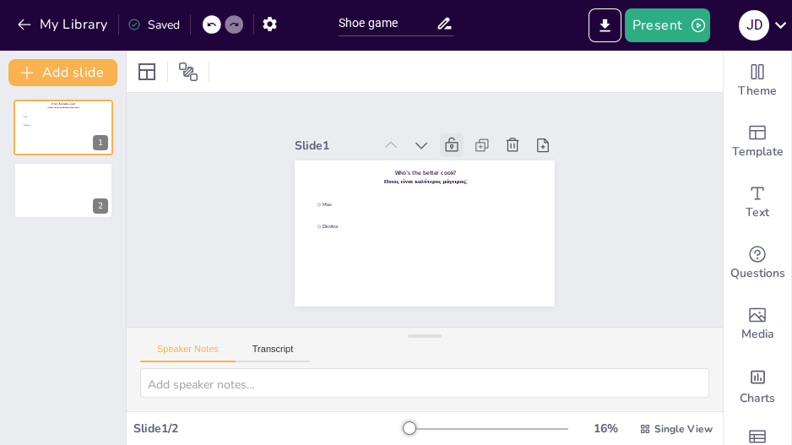
click at [443, 139] on icon at bounding box center [451, 145] width 17 height 17
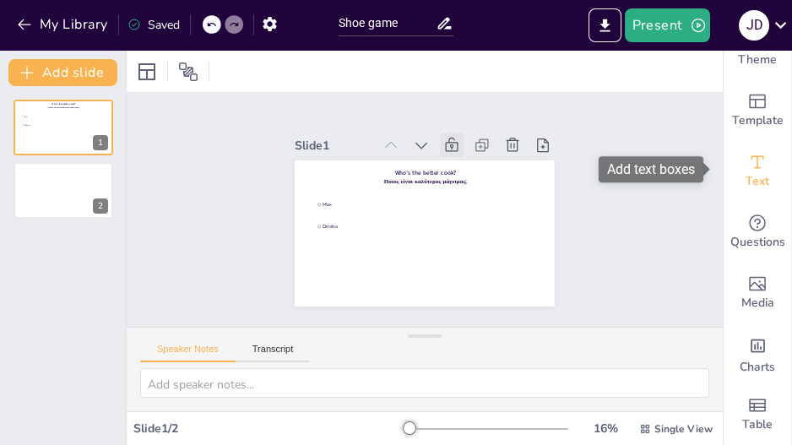
scroll to position [40, 0]
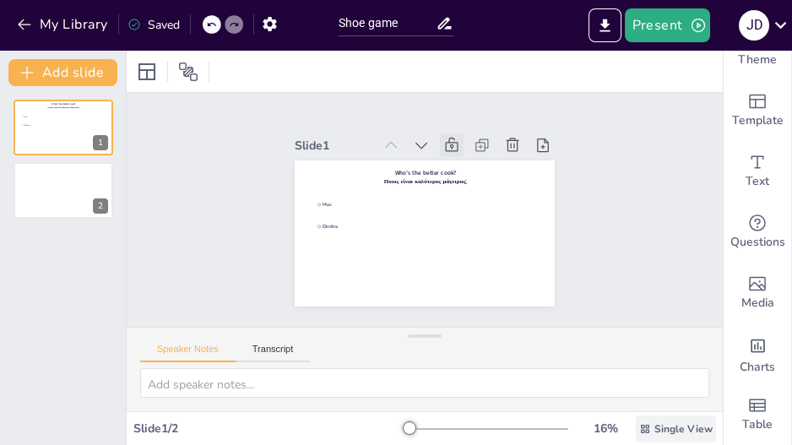
click at [675, 431] on span "Single View" at bounding box center [683, 429] width 58 height 14
click at [666, 252] on div "Slide 1 Who’s the better cook? Ποιος είναι καλύτερος μάγειρας; [PERSON_NAME] Sl…" at bounding box center [425, 210] width 596 height 234
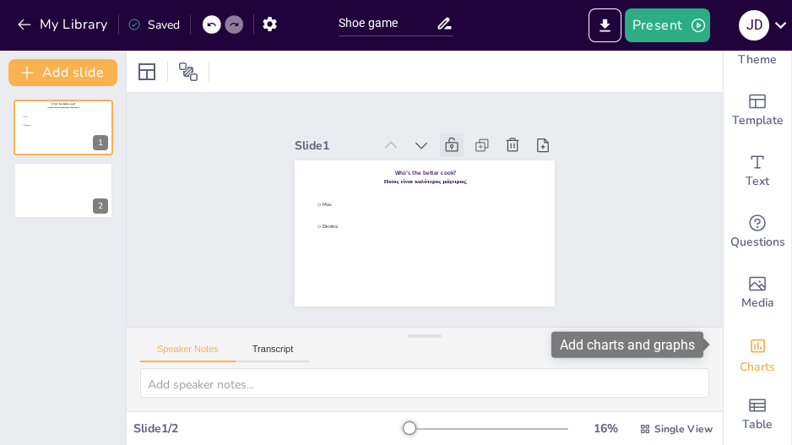
click at [762, 339] on div "Charts" at bounding box center [758, 353] width 68 height 61
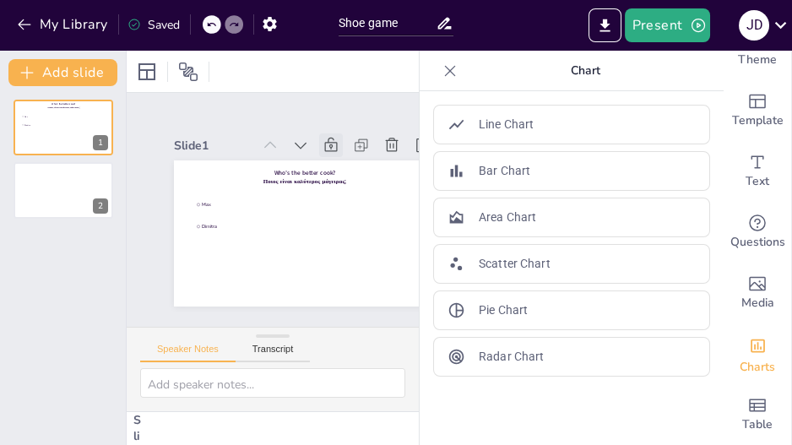
click at [442, 69] on icon at bounding box center [450, 70] width 17 height 17
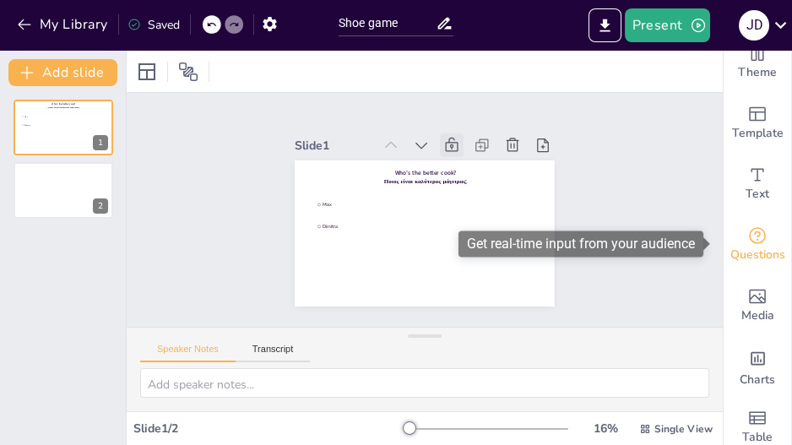
scroll to position [0, 0]
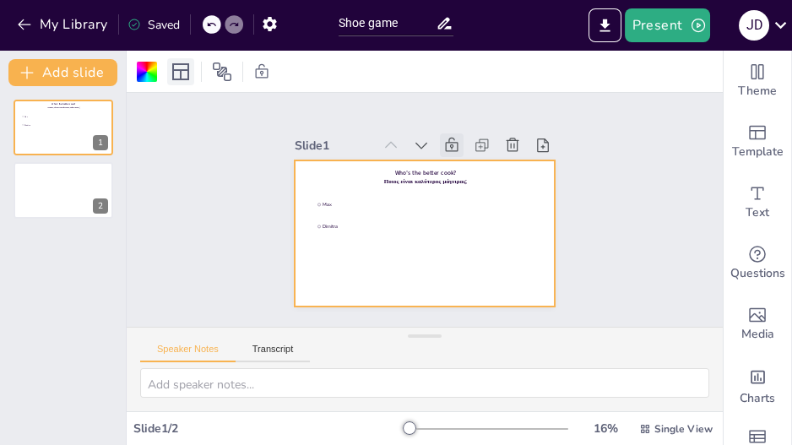
click at [182, 70] on icon at bounding box center [180, 71] width 17 height 17
click at [141, 68] on div at bounding box center [147, 72] width 20 height 20
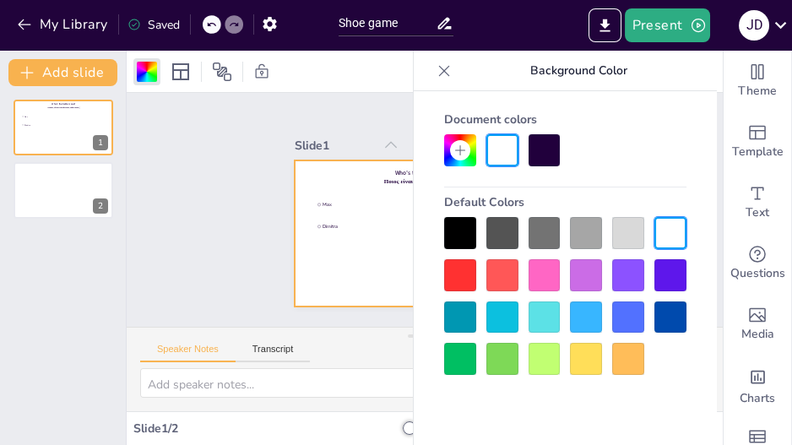
click at [588, 321] on div at bounding box center [586, 317] width 32 height 32
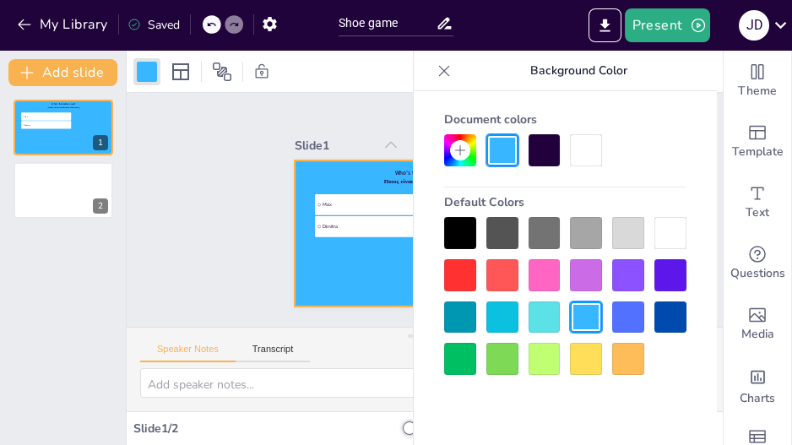
click at [552, 355] on div at bounding box center [545, 359] width 32 height 32
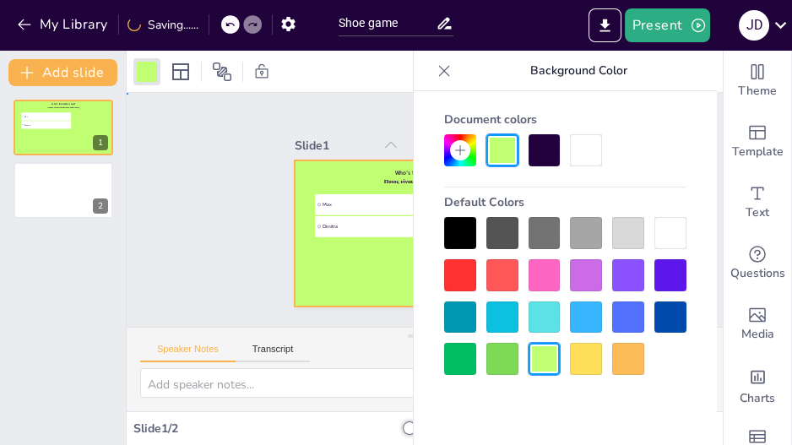
click at [200, 289] on div "Slide 1 Who’s the better cook? Ποιος είναι καλύτερος μάγειρας; [PERSON_NAME] Sl…" at bounding box center [425, 210] width 596 height 234
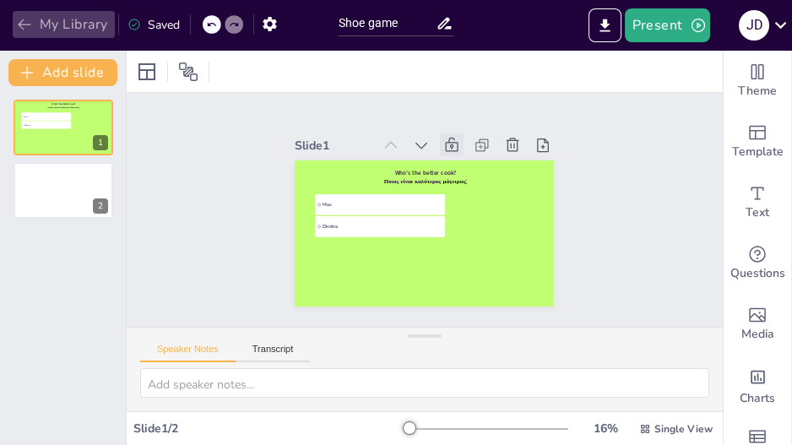
click at [26, 19] on icon "button" at bounding box center [24, 24] width 17 height 17
